Goal: Navigation & Orientation: Find specific page/section

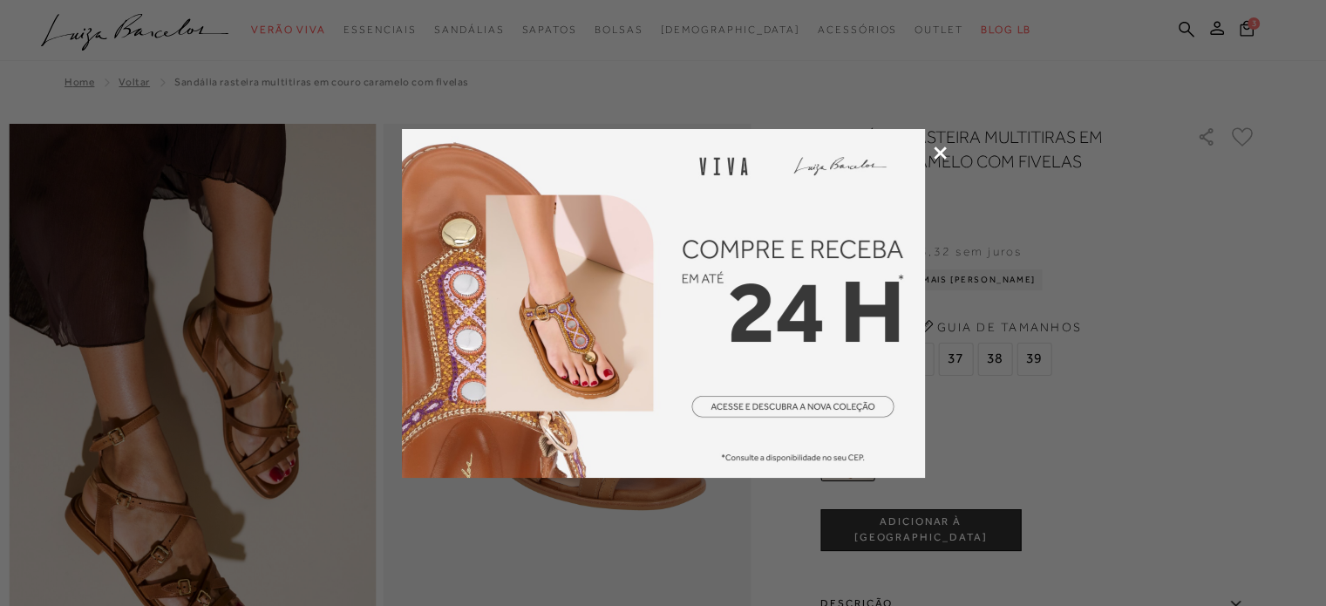
click at [938, 156] on icon at bounding box center [940, 152] width 13 height 13
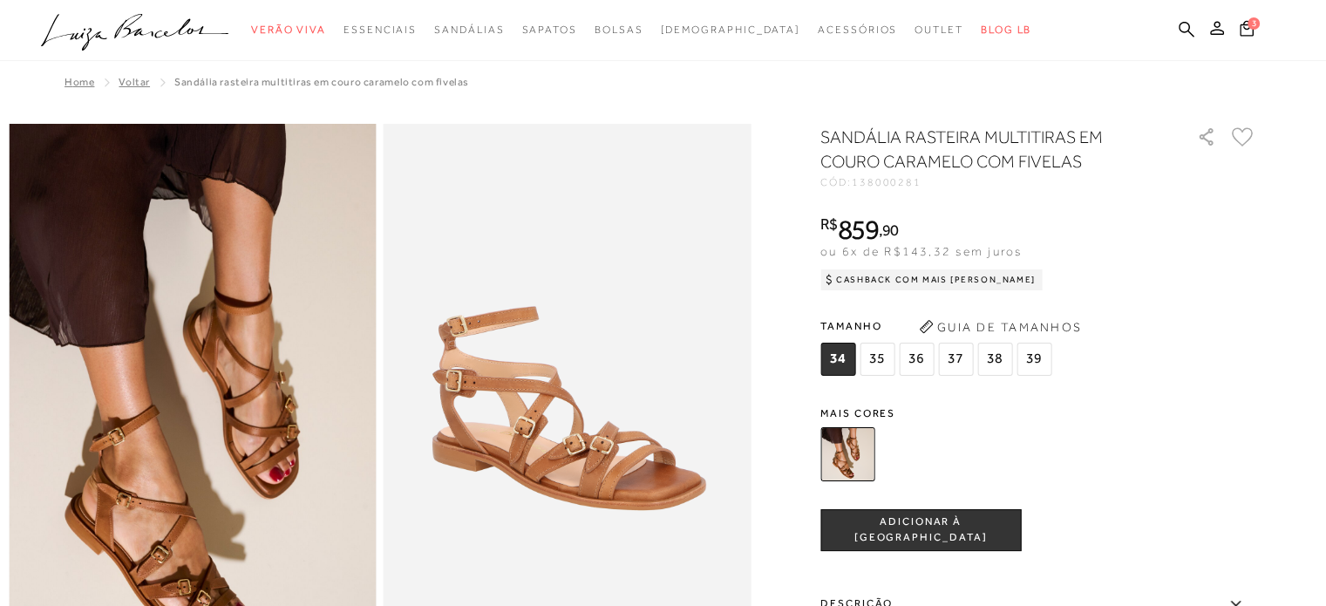
click at [84, 20] on icon ".a{fill-rule:evenodd;}" at bounding box center [135, 32] width 188 height 37
click at [165, 37] on icon ".a{fill-rule:evenodd;}" at bounding box center [135, 32] width 188 height 37
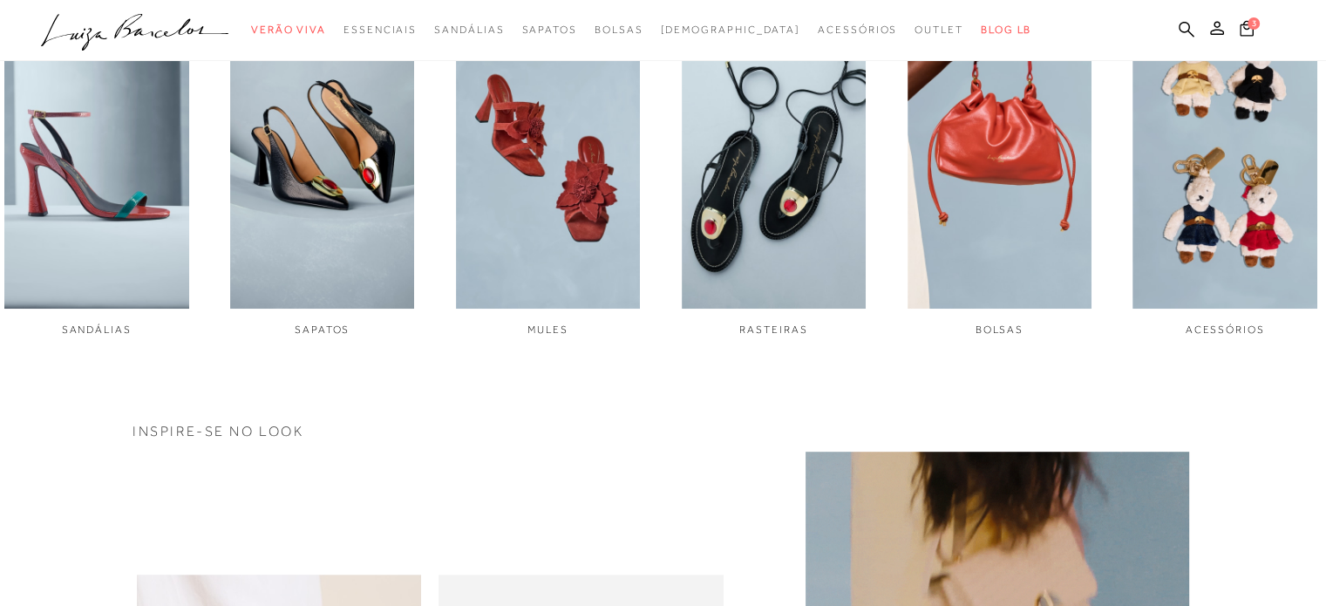
scroll to position [795, 0]
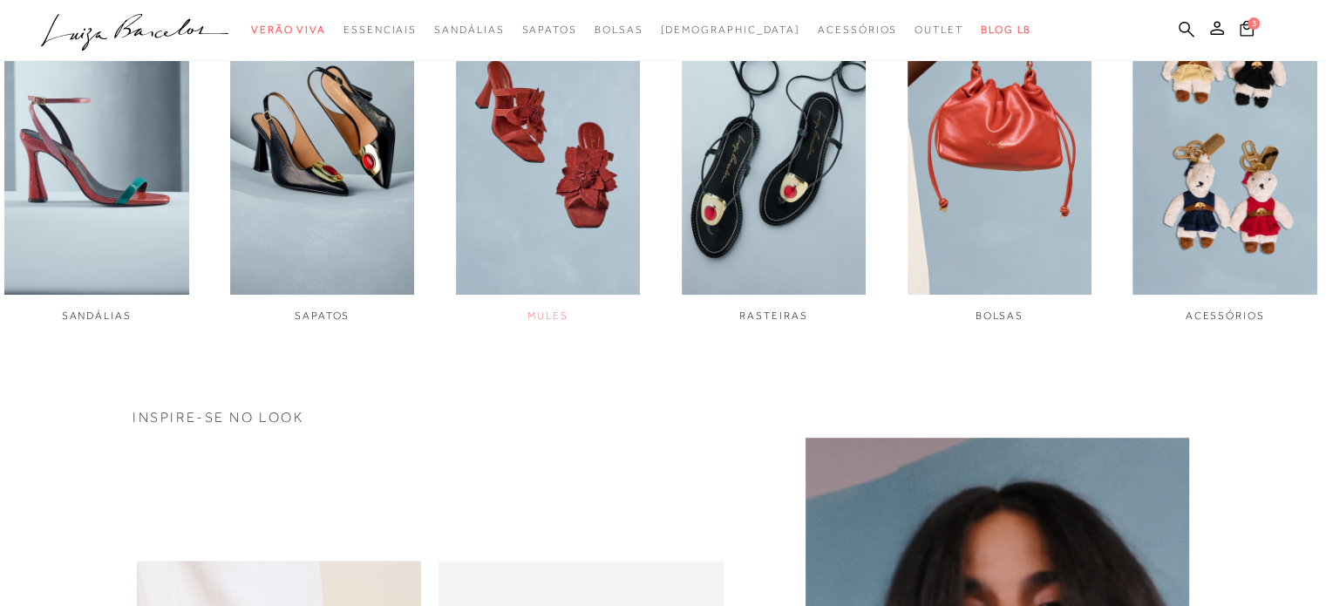
click at [533, 205] on img "3 / 6" at bounding box center [548, 121] width 185 height 345
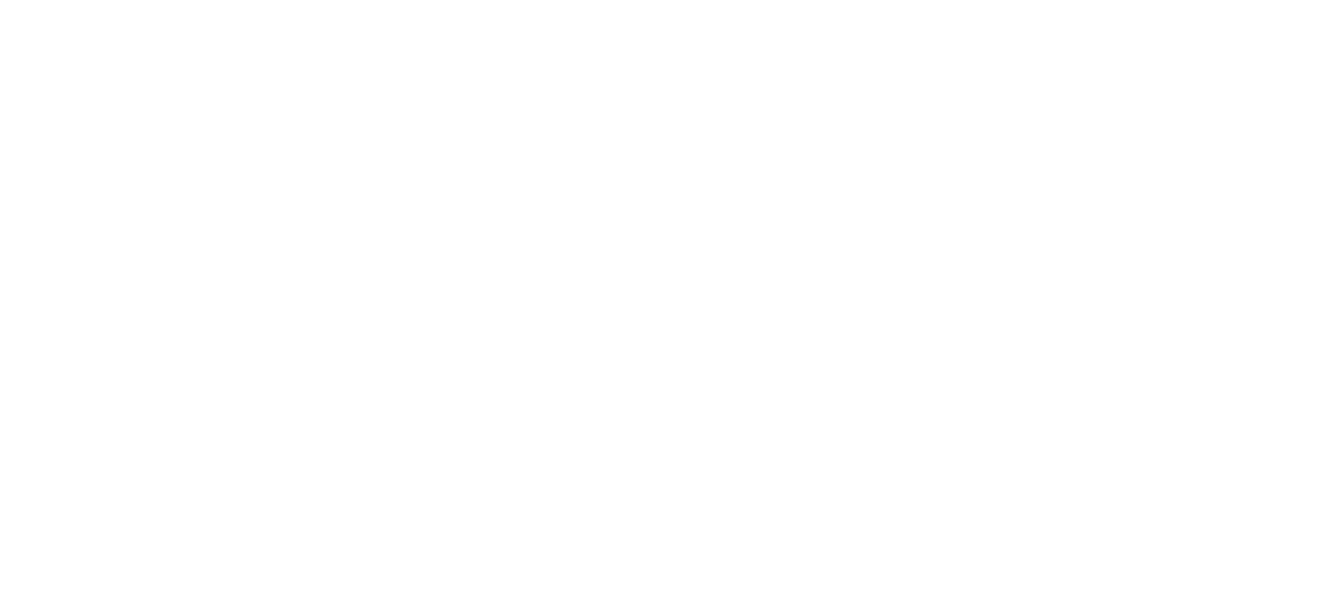
scroll to position [65, 0]
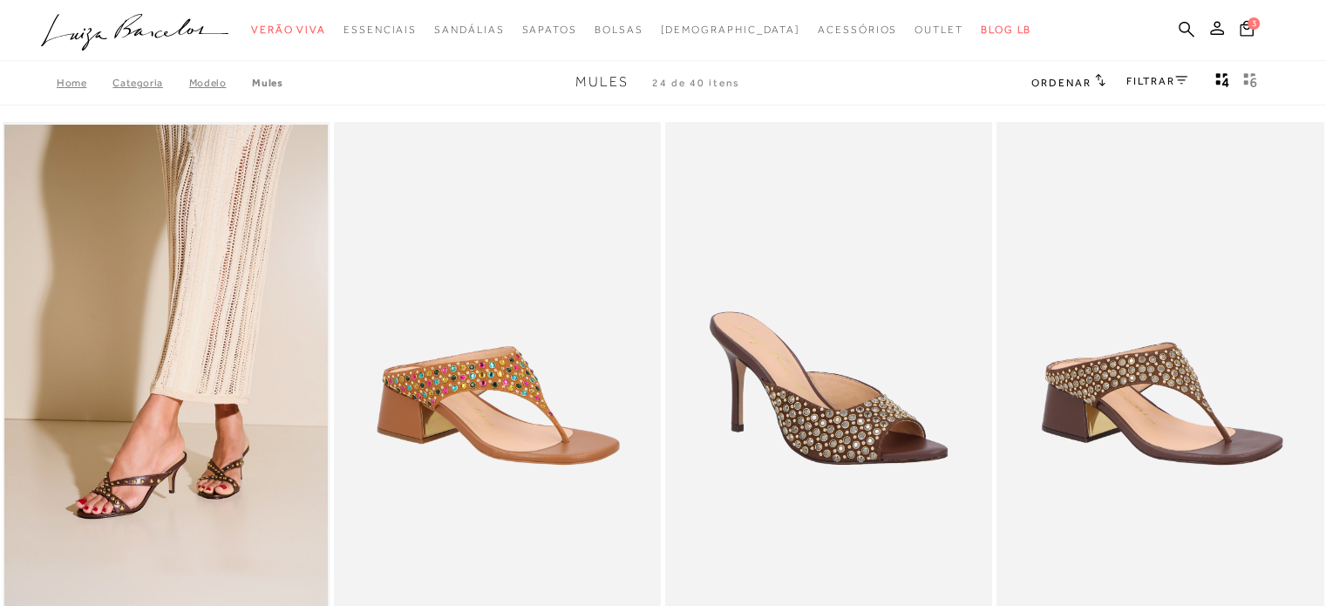
scroll to position [124, 0]
